Goal: Task Accomplishment & Management: Manage account settings

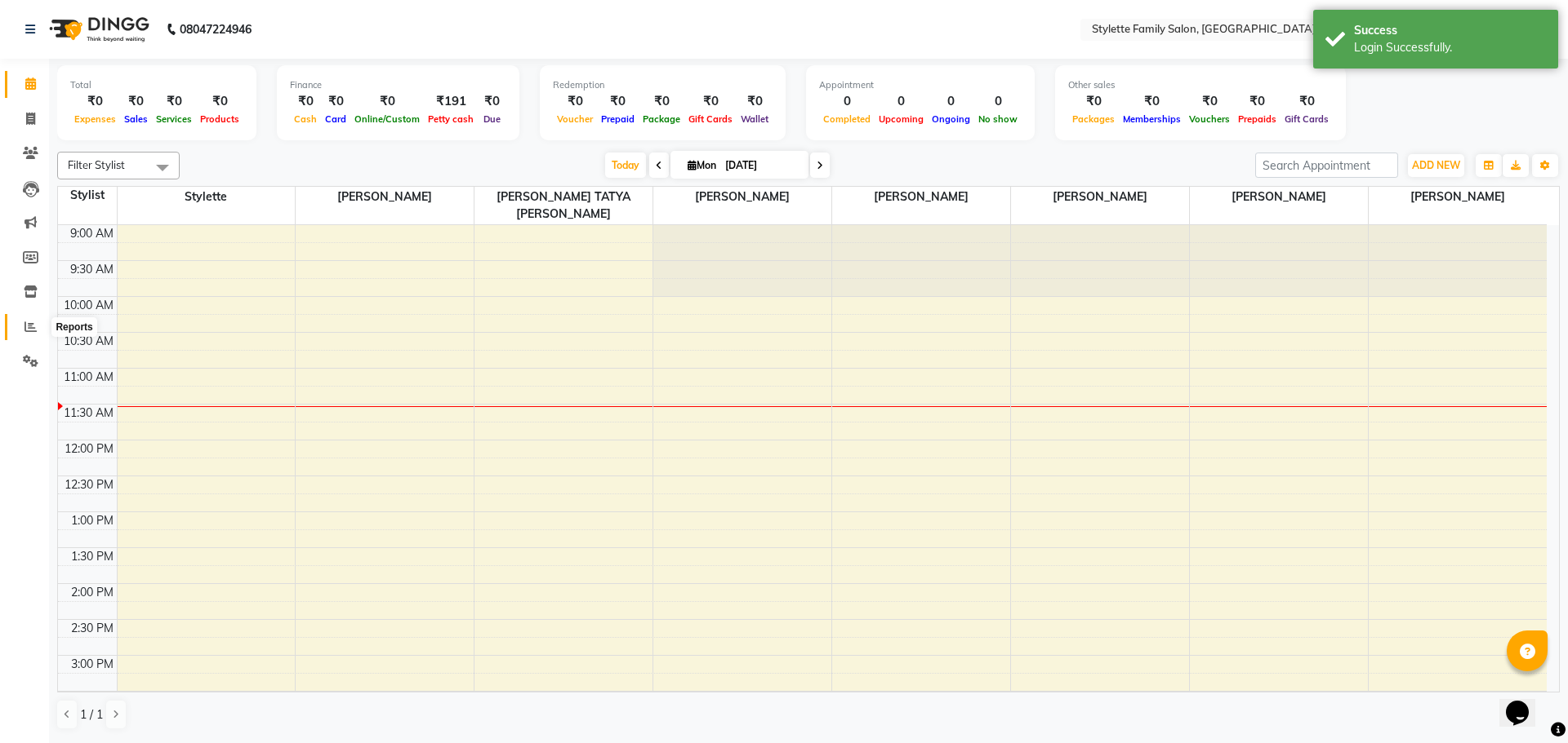
click at [26, 316] on link "Reports" at bounding box center [24, 328] width 39 height 27
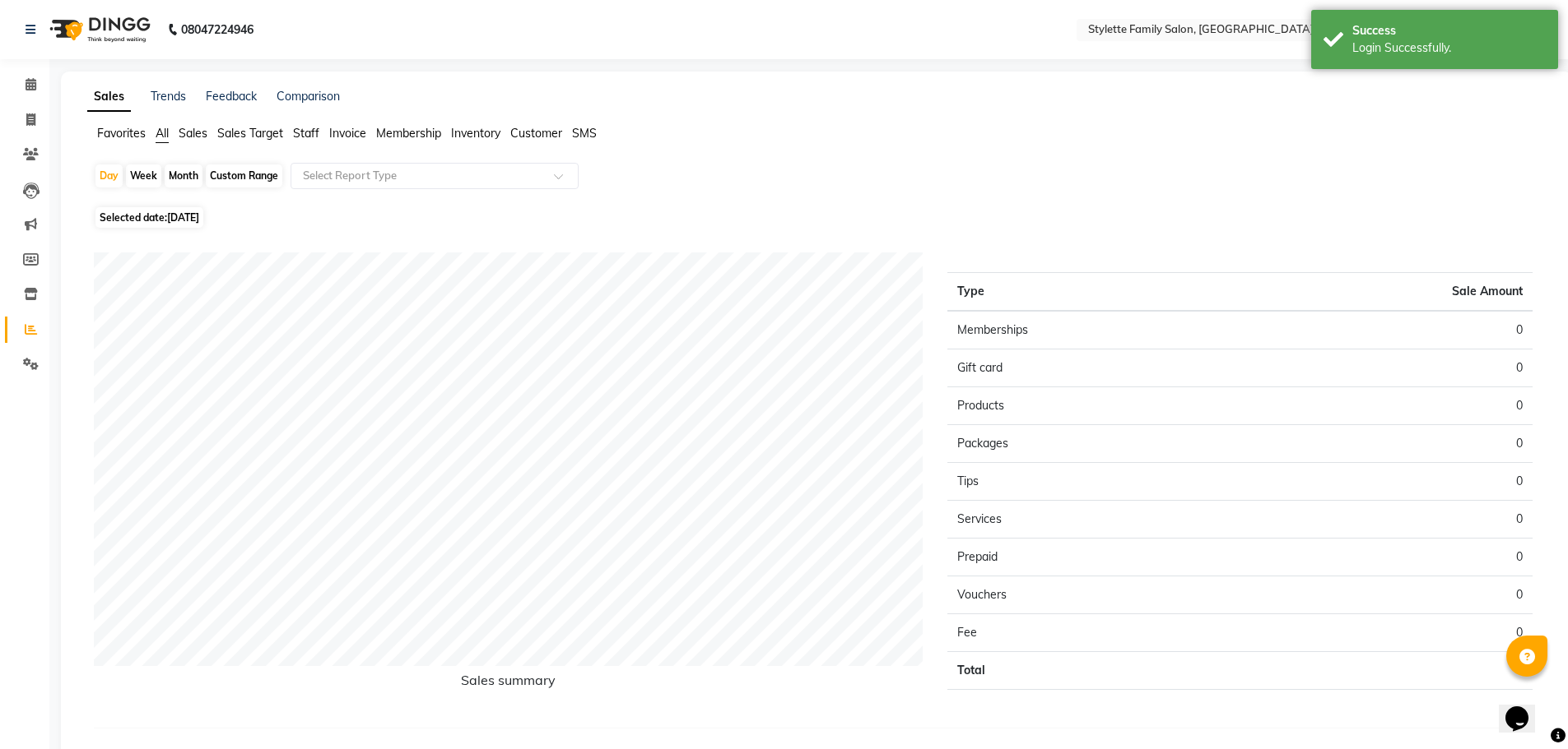
click at [182, 176] on div "Month" at bounding box center [183, 176] width 38 height 23
select select "9"
select select "2025"
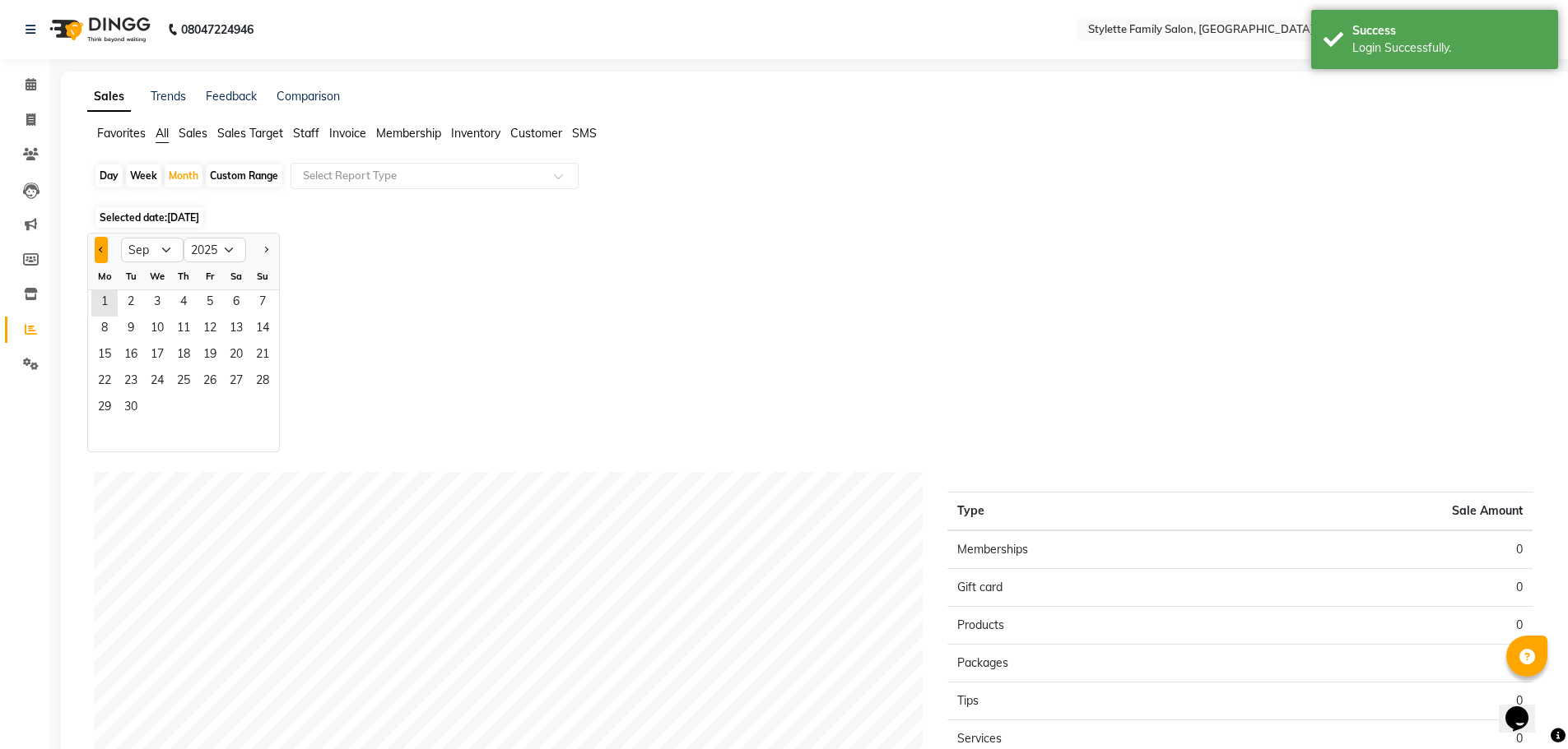
click at [104, 247] on button "Previous month" at bounding box center [101, 250] width 13 height 26
select select "8"
click at [210, 300] on span "1" at bounding box center [210, 304] width 26 height 26
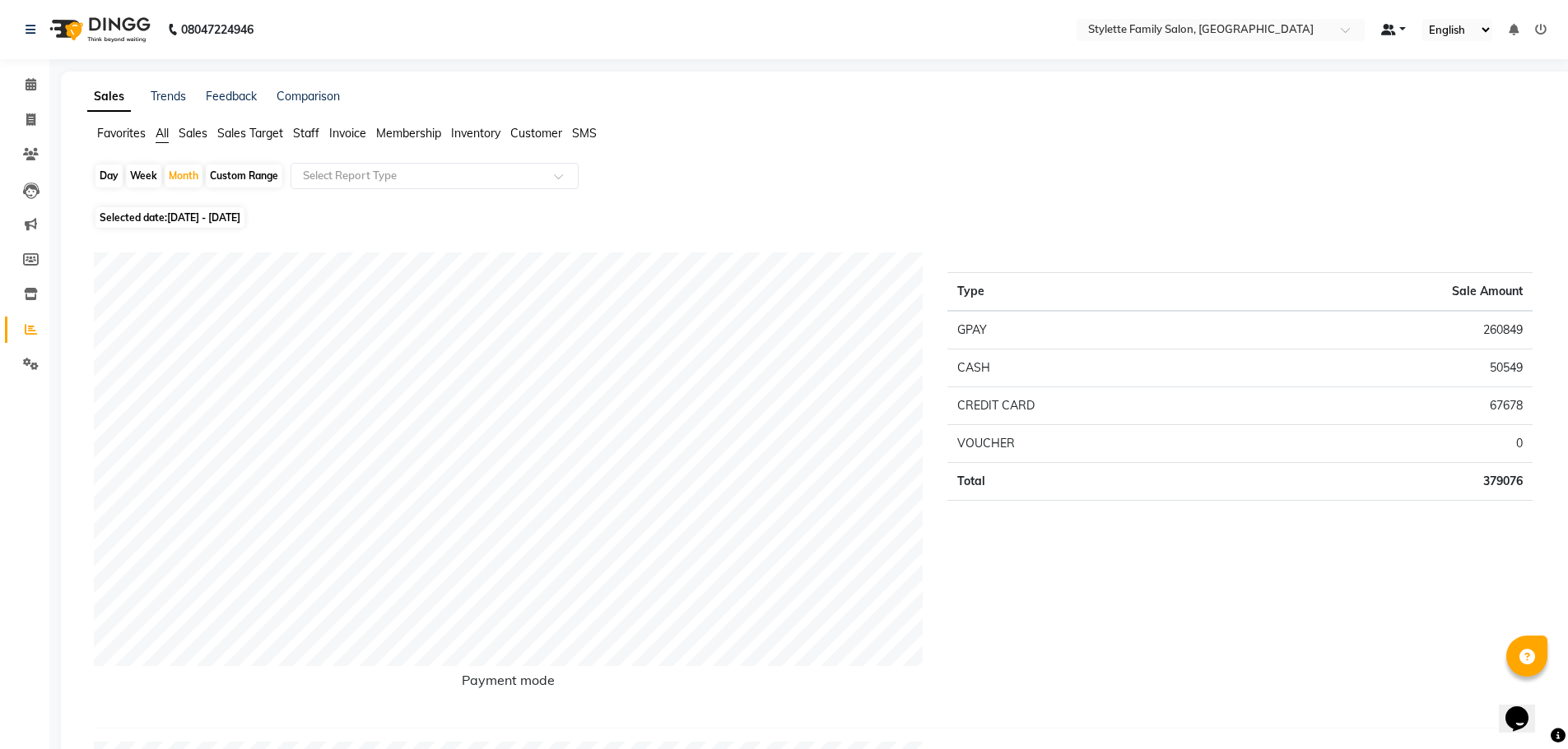
click at [1405, 29] on link at bounding box center [1393, 30] width 25 height 18
click at [1541, 24] on icon at bounding box center [1540, 29] width 11 height 11
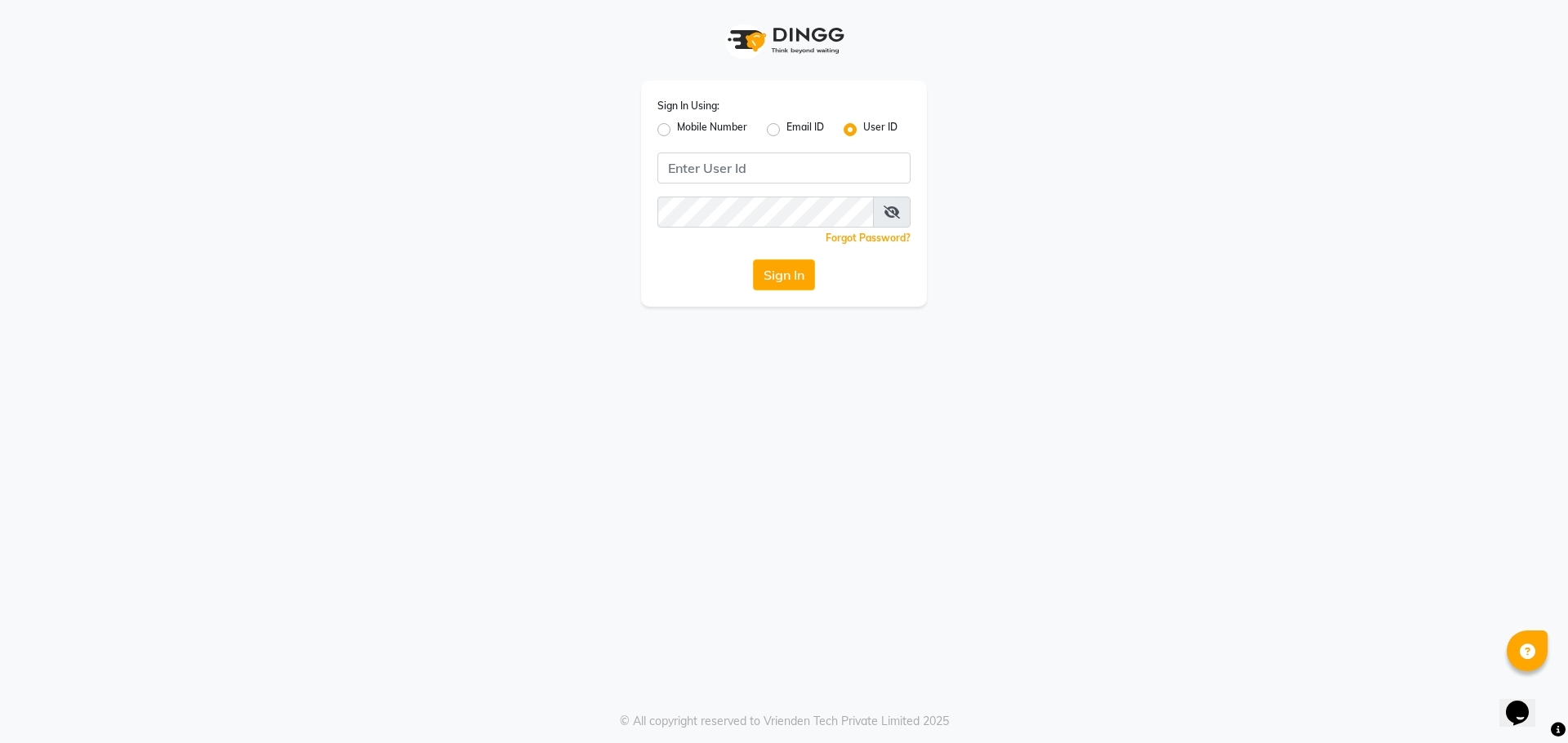
click at [677, 129] on label "Mobile Number" at bounding box center [712, 130] width 71 height 19
click at [677, 129] on input "Mobile Number" at bounding box center [682, 125] width 10 height 10
radio input "true"
radio input "false"
click at [757, 168] on input "Username" at bounding box center [811, 168] width 199 height 31
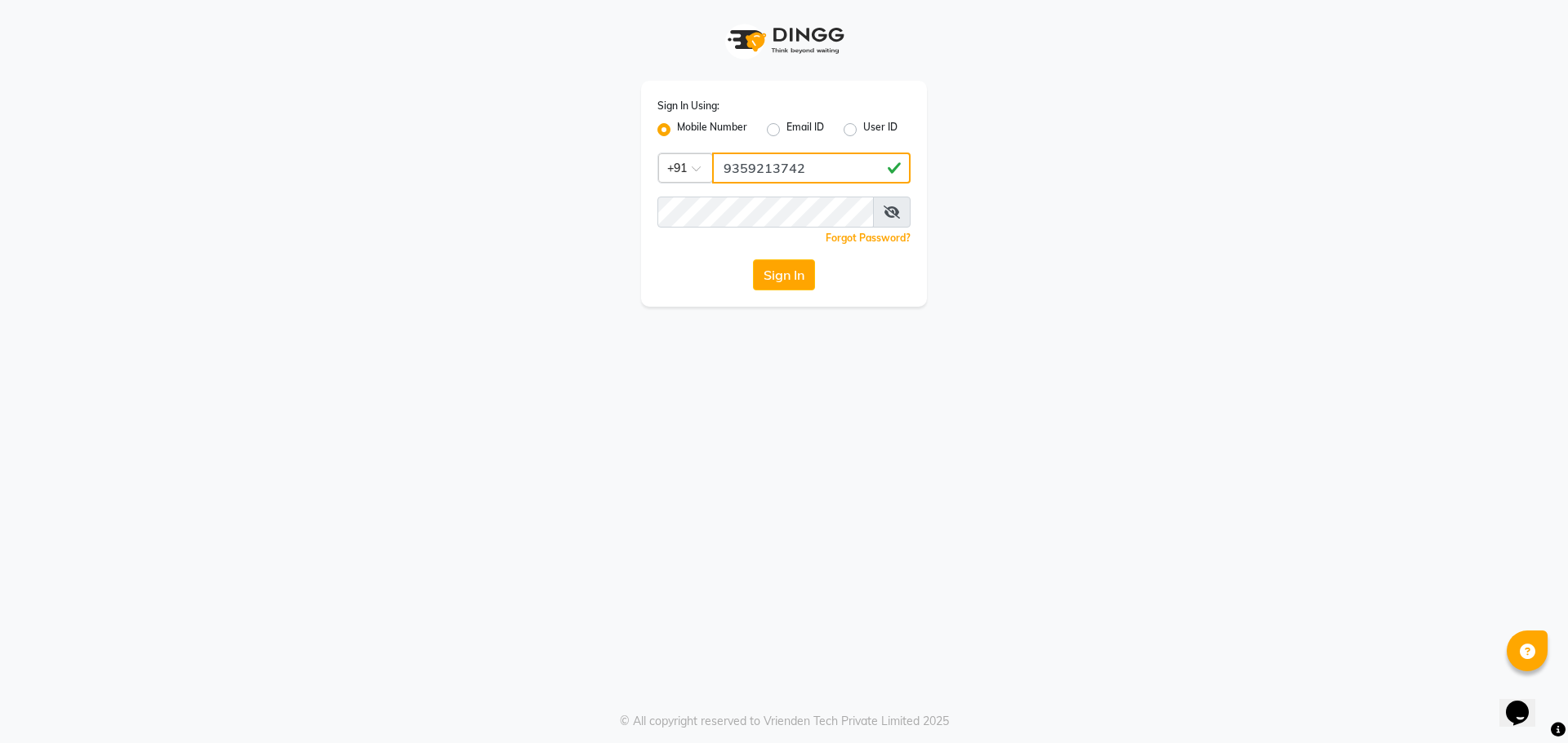
type input "9359213742"
click at [753, 260] on button "Sign In" at bounding box center [784, 275] width 62 height 31
